Goal: Book appointment/travel/reservation

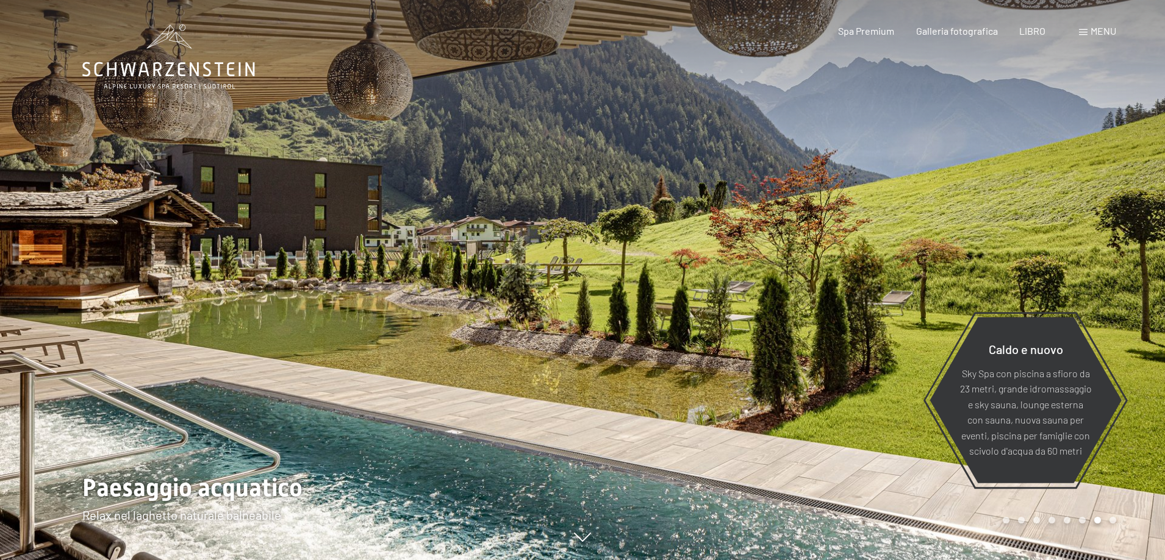
click at [1099, 31] on font "menu" at bounding box center [1103, 31] width 26 height 12
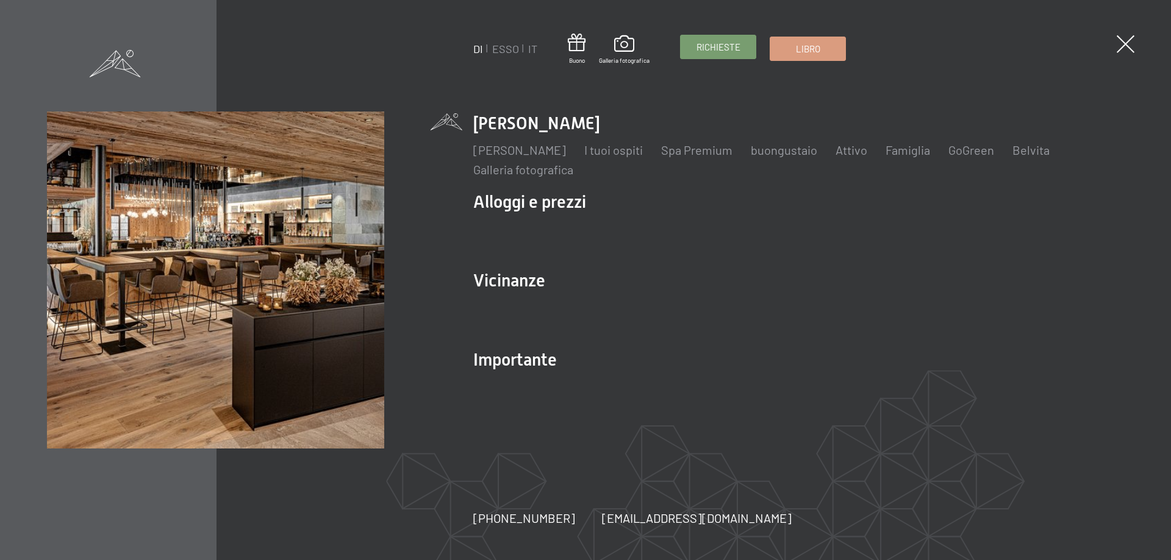
click at [733, 54] on link "Richieste" at bounding box center [717, 46] width 75 height 23
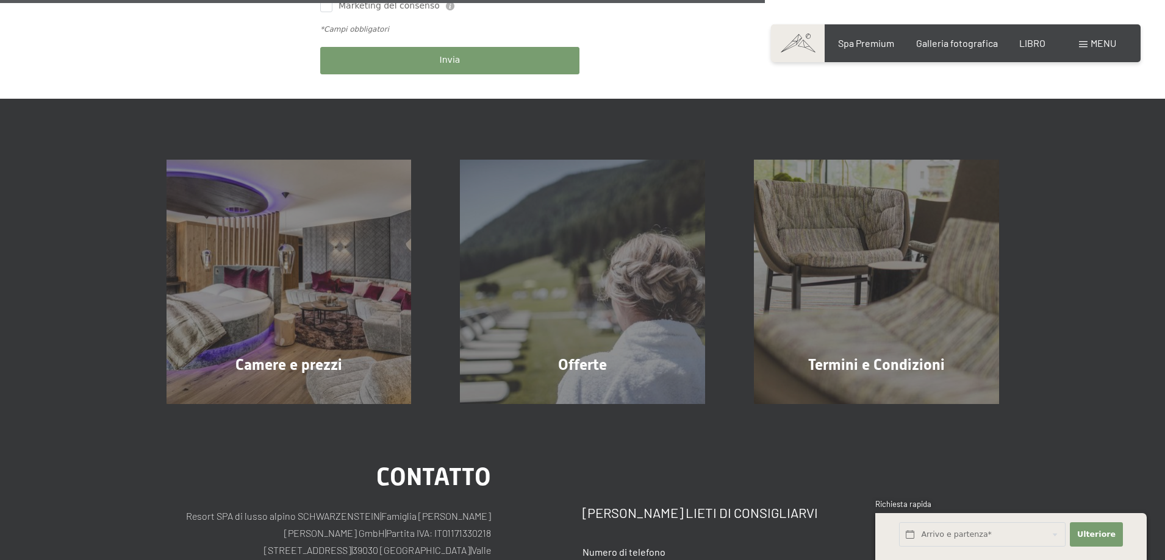
scroll to position [915, 0]
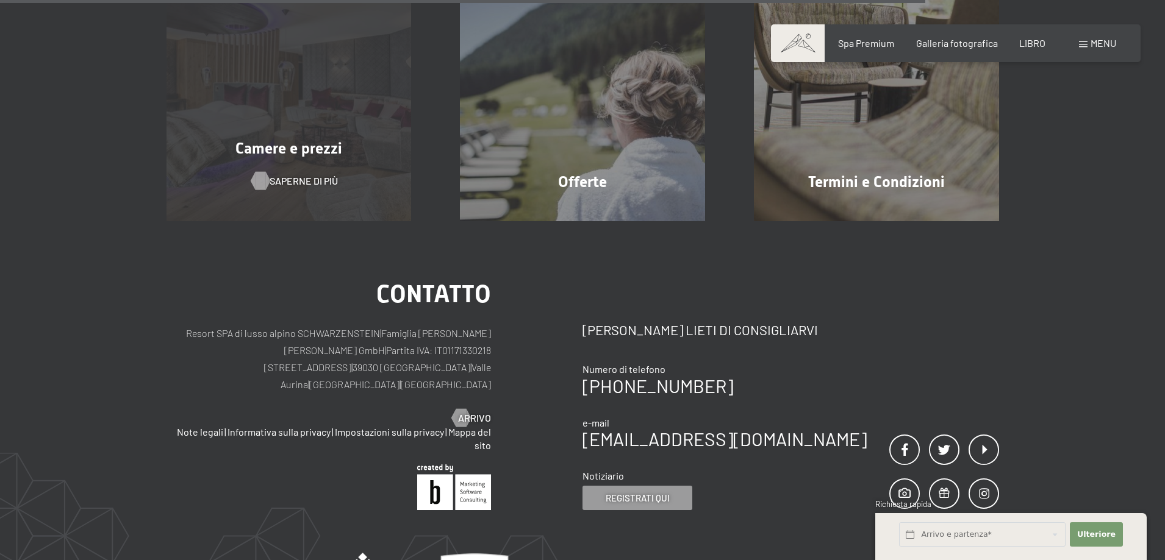
click at [305, 184] on font "Saperne di più" at bounding box center [303, 181] width 68 height 12
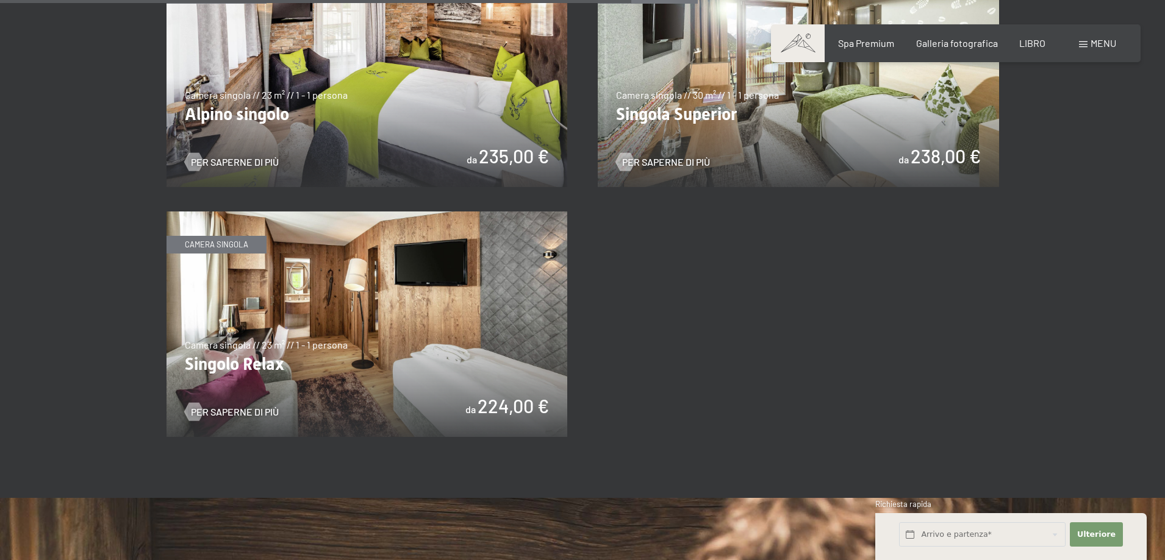
scroll to position [2134, 0]
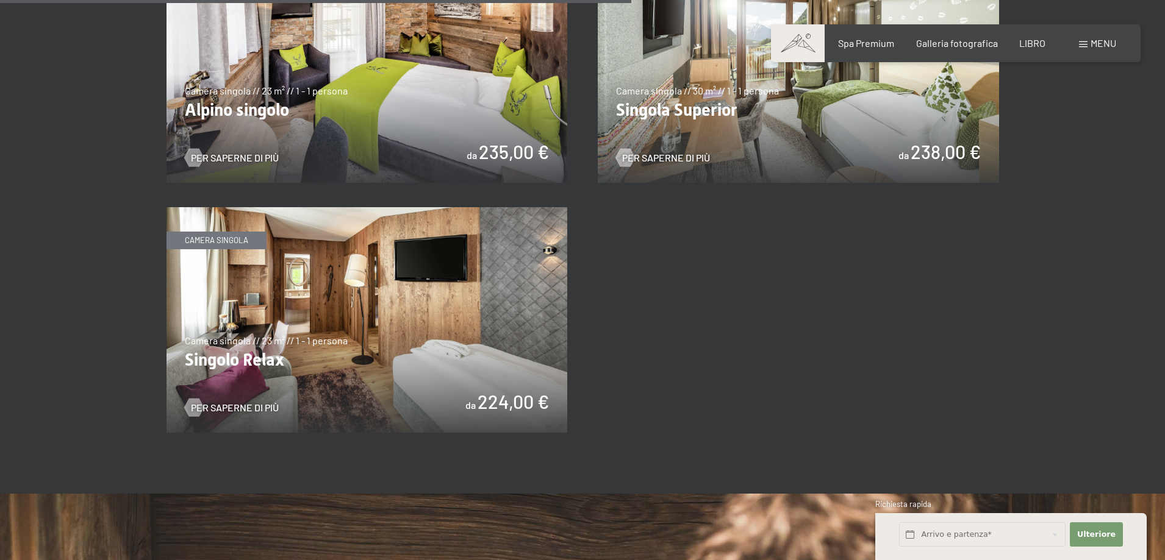
click at [475, 327] on img at bounding box center [366, 320] width 401 height 226
